Goal: Find specific page/section: Find specific page/section

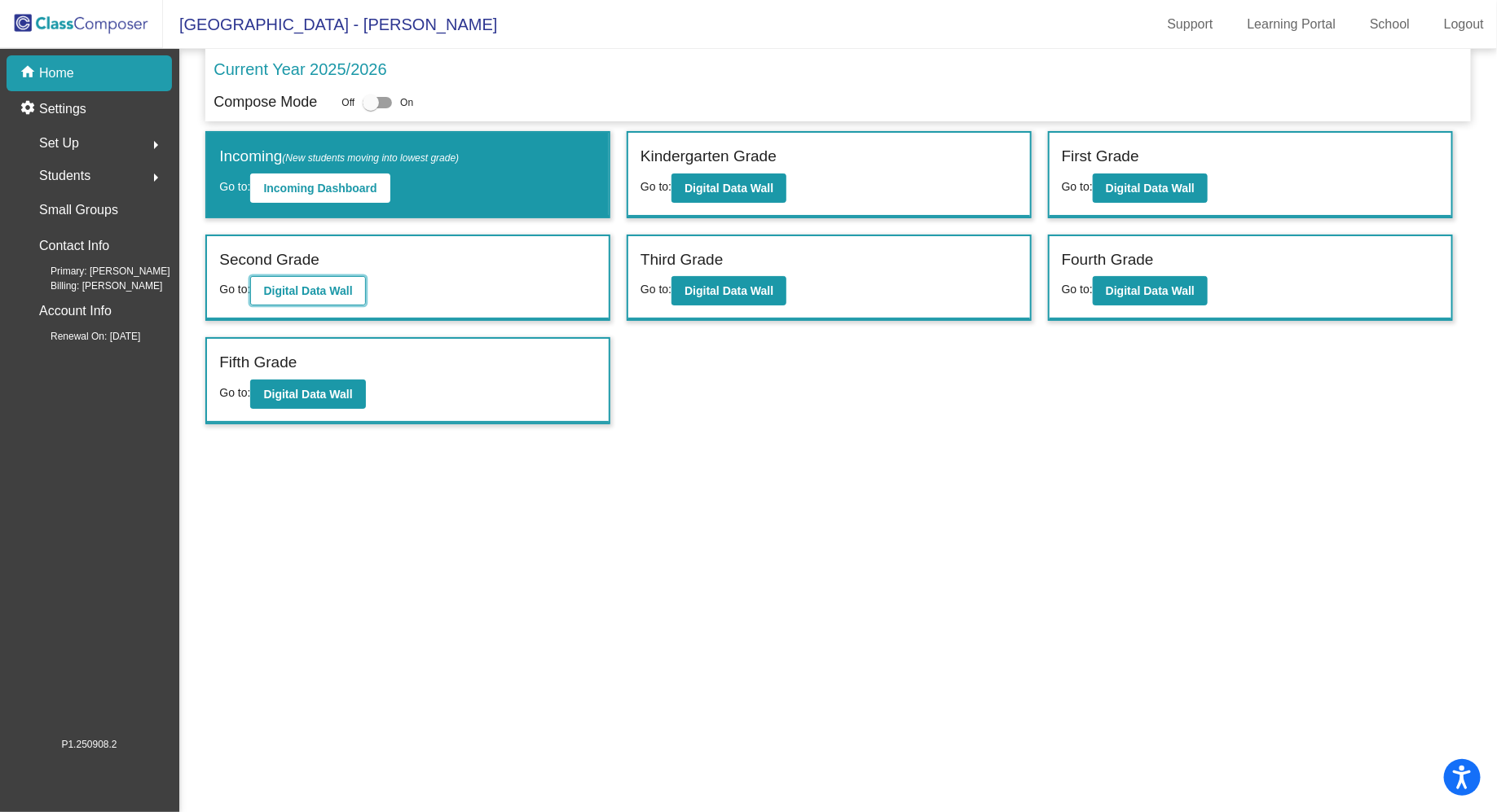
click at [320, 285] on b "Digital Data Wall" at bounding box center [307, 291] width 89 height 13
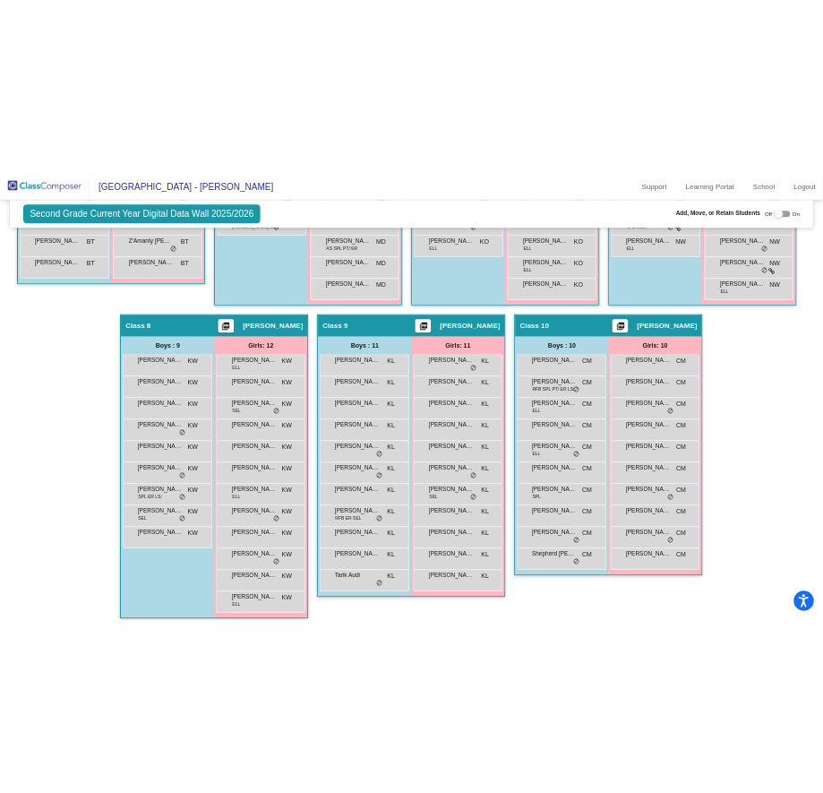
scroll to position [1557, 0]
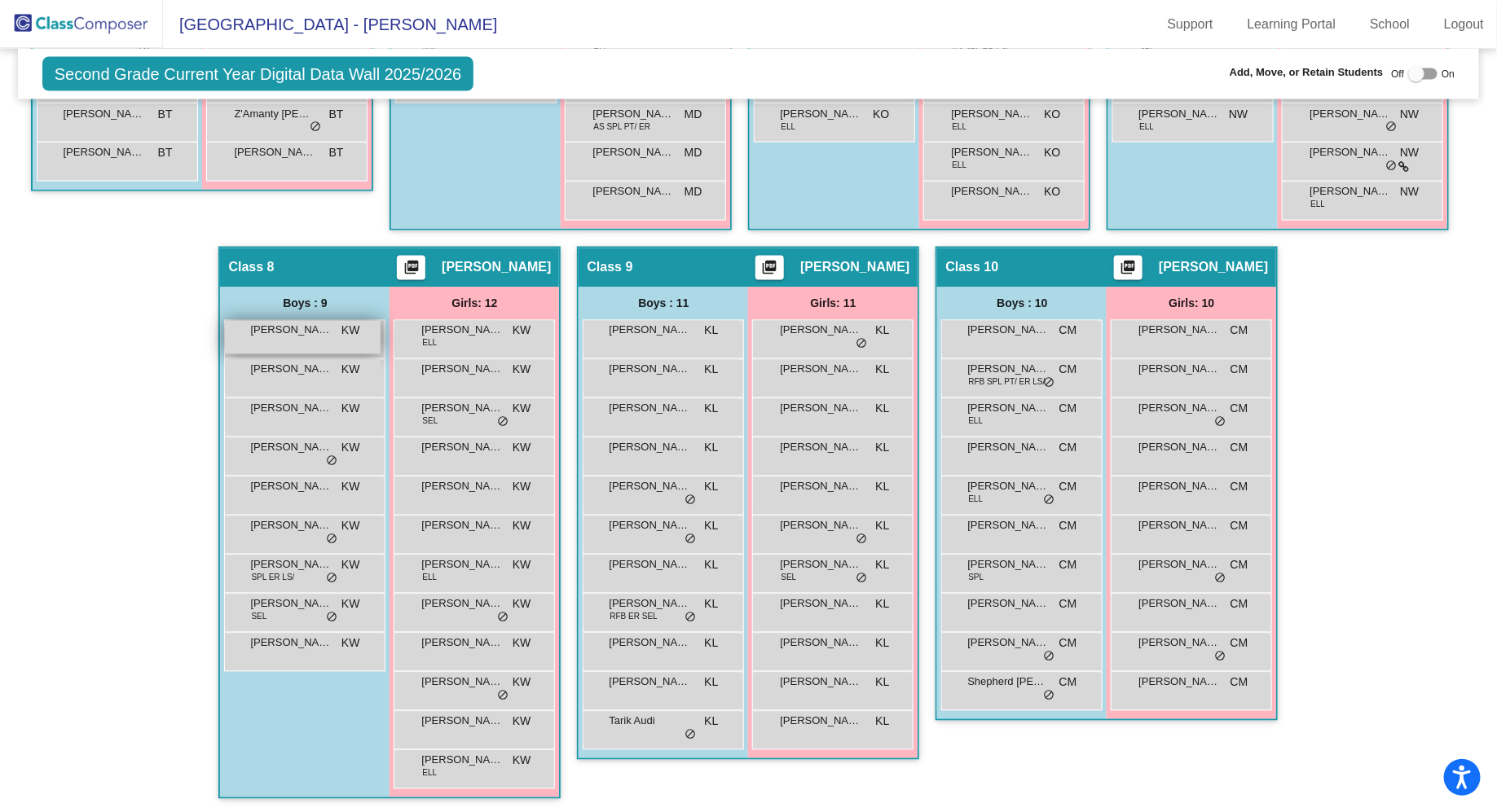
click at [380, 335] on div "[PERSON_NAME] KW lock do_not_disturb_alt" at bounding box center [302, 337] width 156 height 34
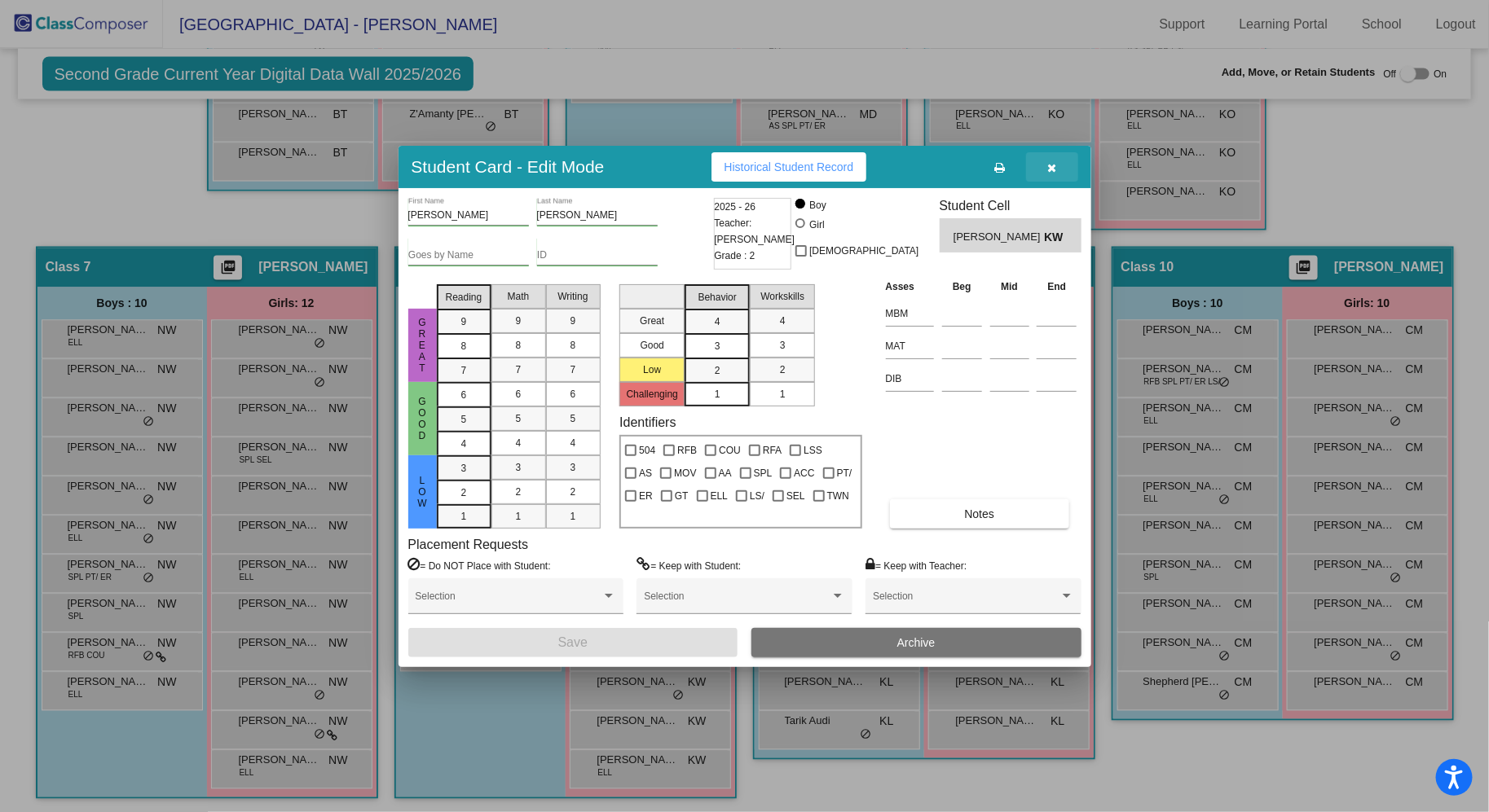
click at [1049, 171] on icon "button" at bounding box center [1051, 167] width 9 height 12
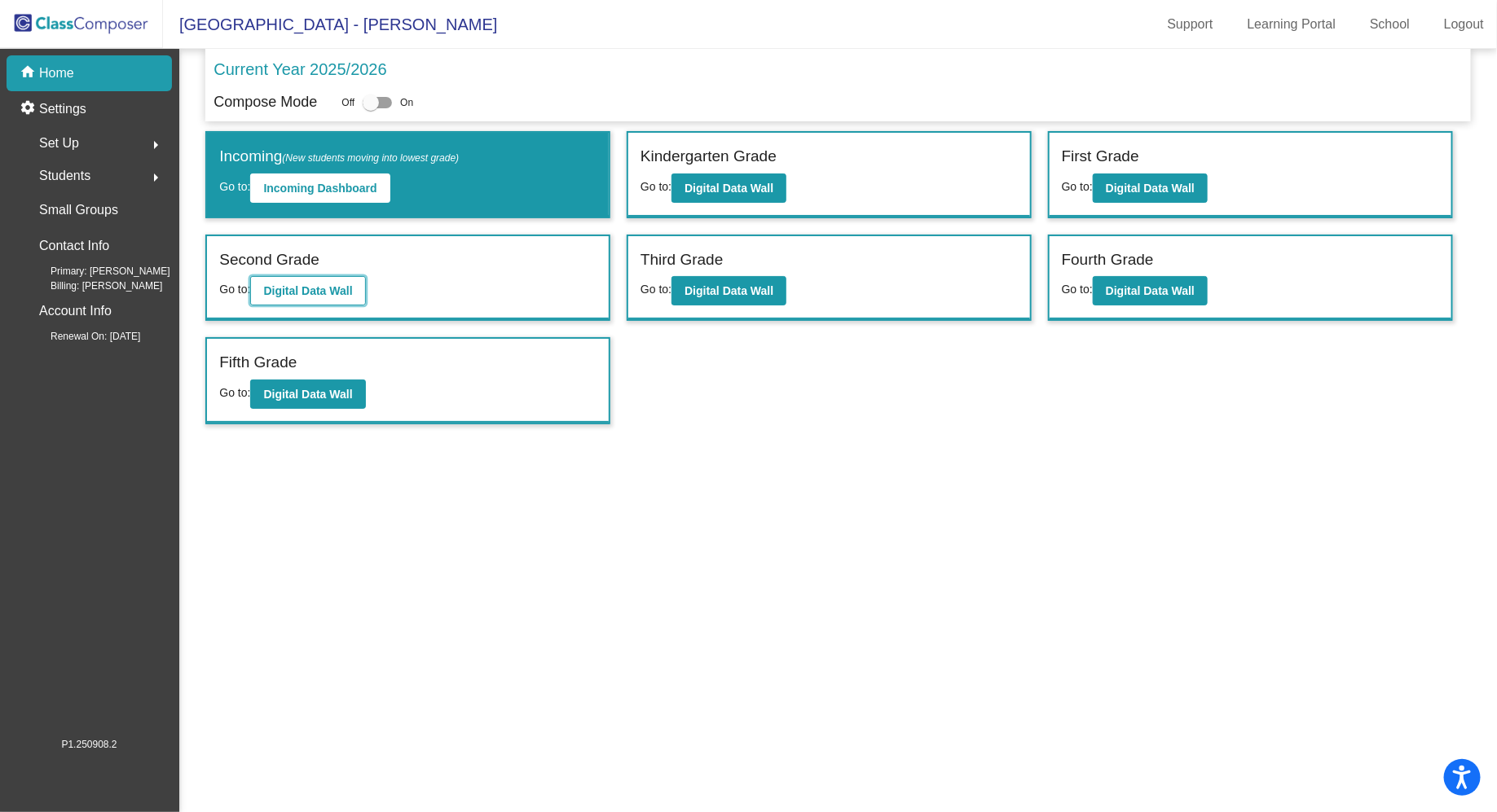
click at [345, 287] on b "Digital Data Wall" at bounding box center [307, 291] width 89 height 13
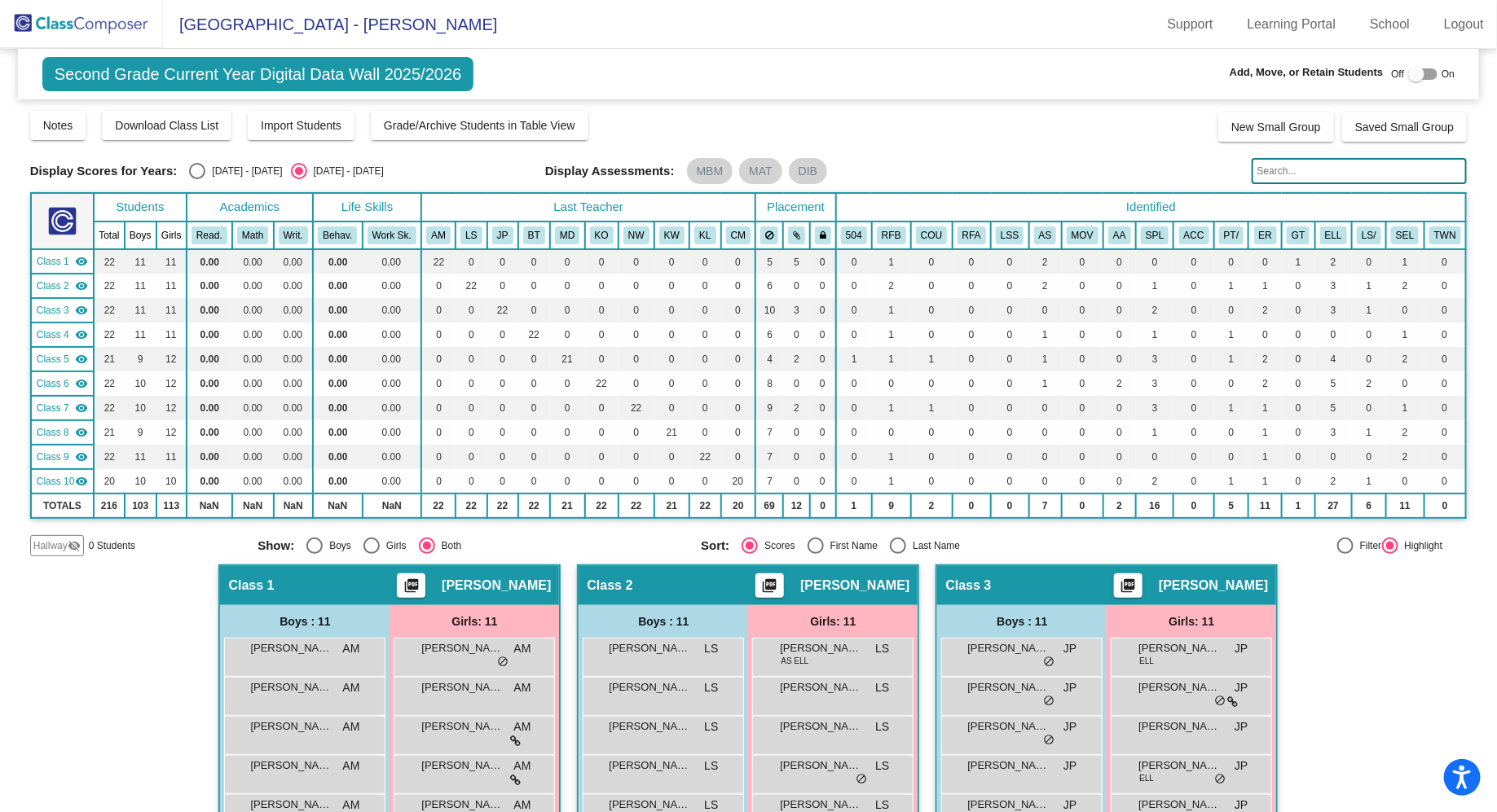
click at [1298, 168] on input "text" at bounding box center [1359, 171] width 216 height 26
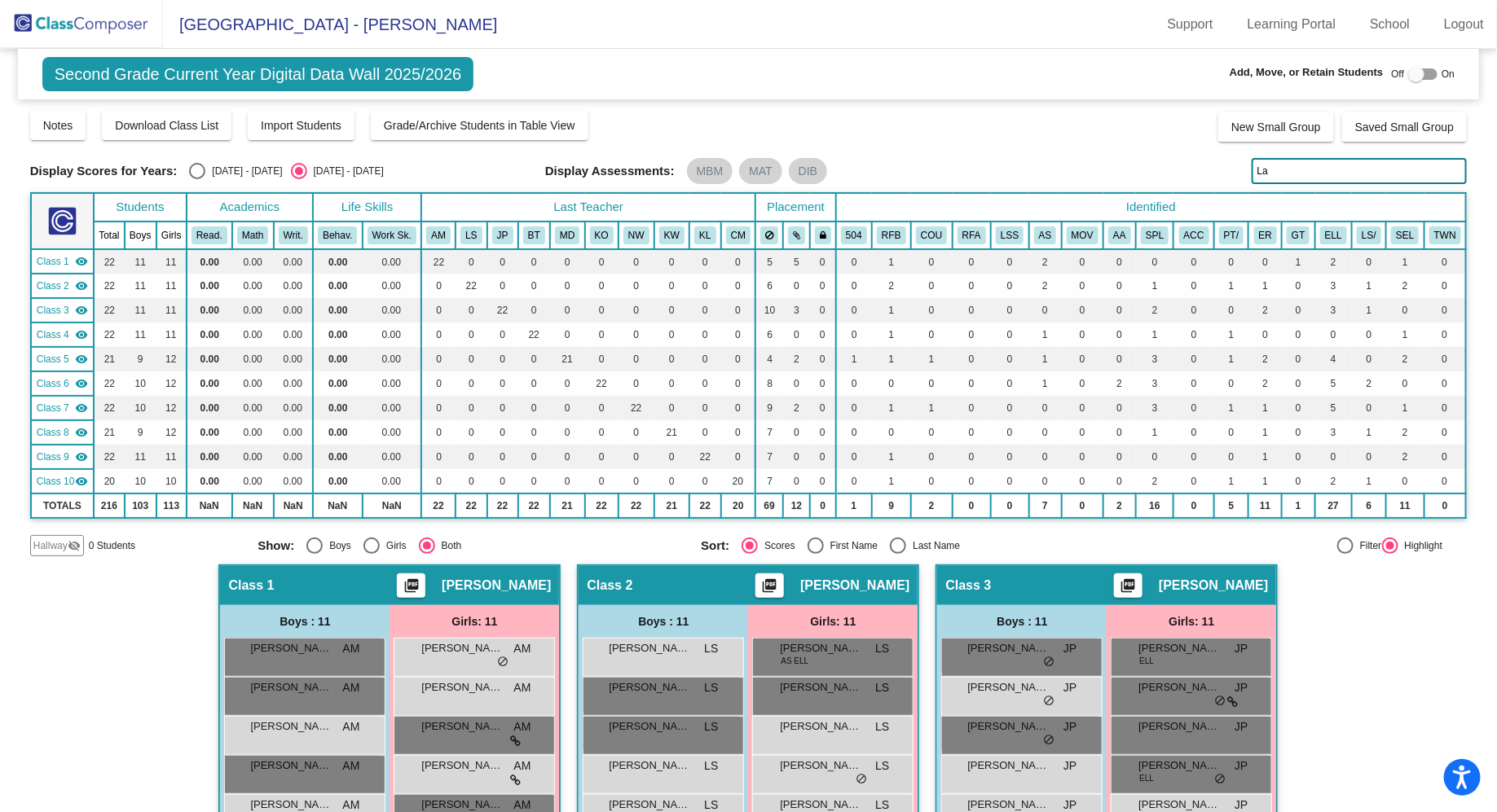
type input "Lay"
